Goal: Task Accomplishment & Management: Manage account settings

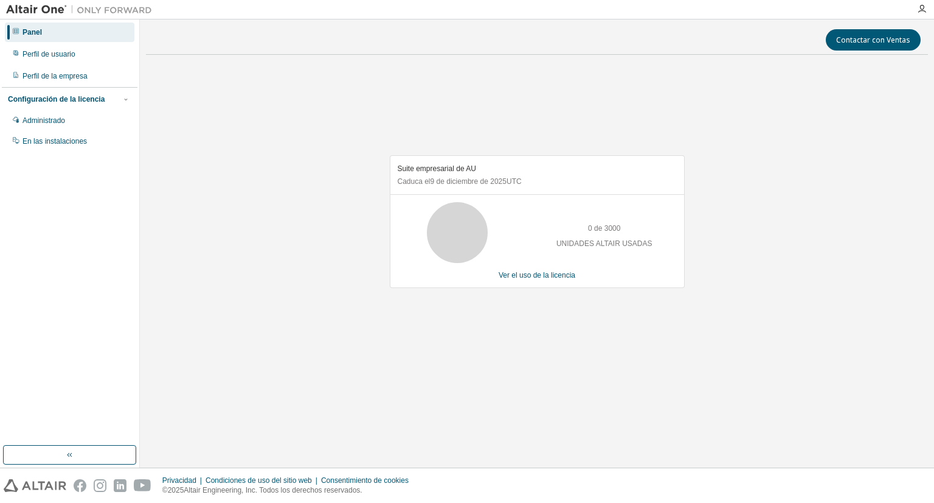
click at [498, 73] on div "Suite empresarial de AU [GEOGRAPHIC_DATA] el 9 de diciembre de 2025 UTC 0 de 30…" at bounding box center [537, 227] width 782 height 327
click at [76, 54] on div "Perfil de usuario" at bounding box center [70, 53] width 130 height 19
